Goal: Task Accomplishment & Management: Manage account settings

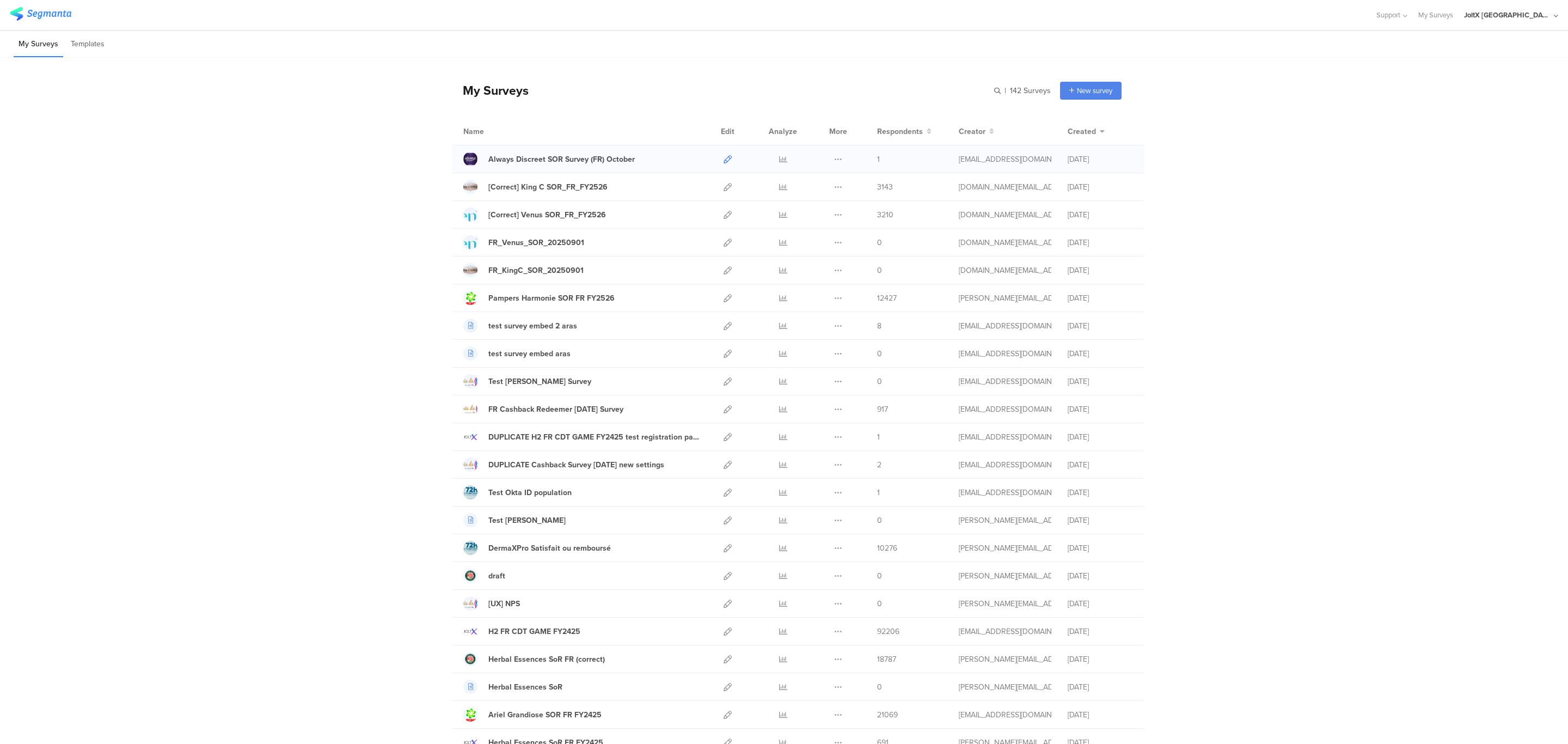
click at [724, 160] on icon at bounding box center [727, 159] width 8 height 8
